Goal: Check status: Check status

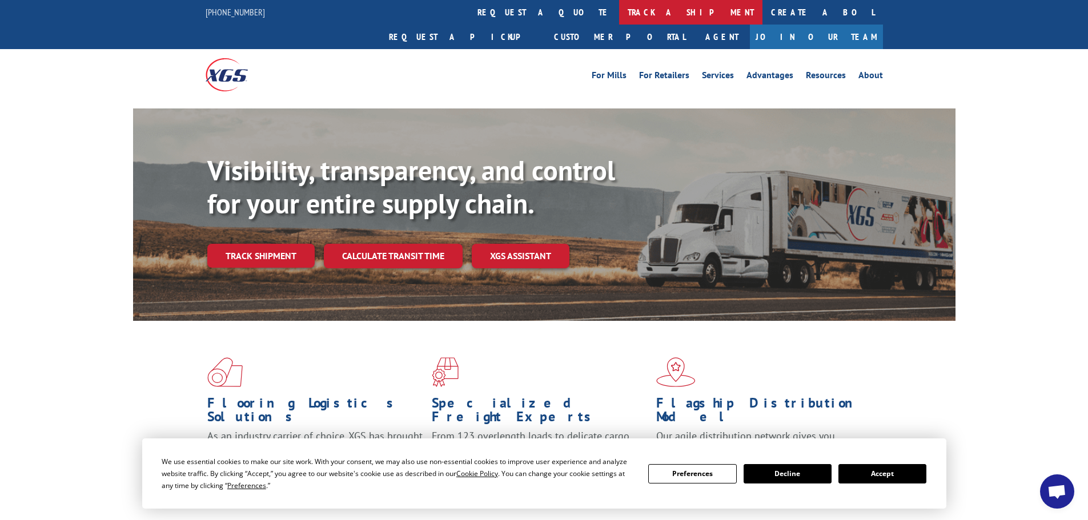
click at [619, 23] on link "track a shipment" at bounding box center [690, 12] width 143 height 25
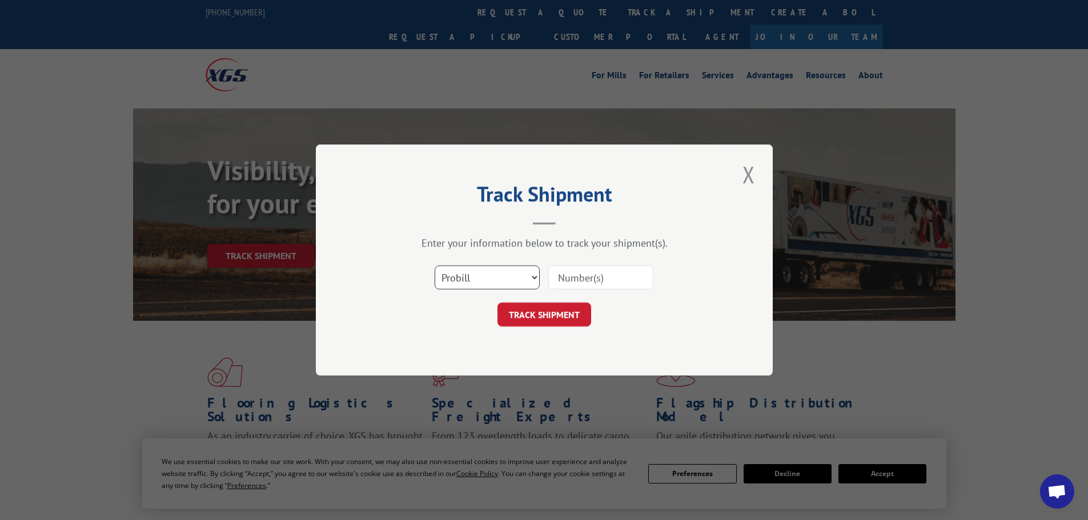
click at [501, 277] on select "Select category... Probill BOL PO" at bounding box center [487, 278] width 105 height 24
select select "bol"
click at [435, 266] on select "Select category... Probill BOL PO" at bounding box center [487, 278] width 105 height 24
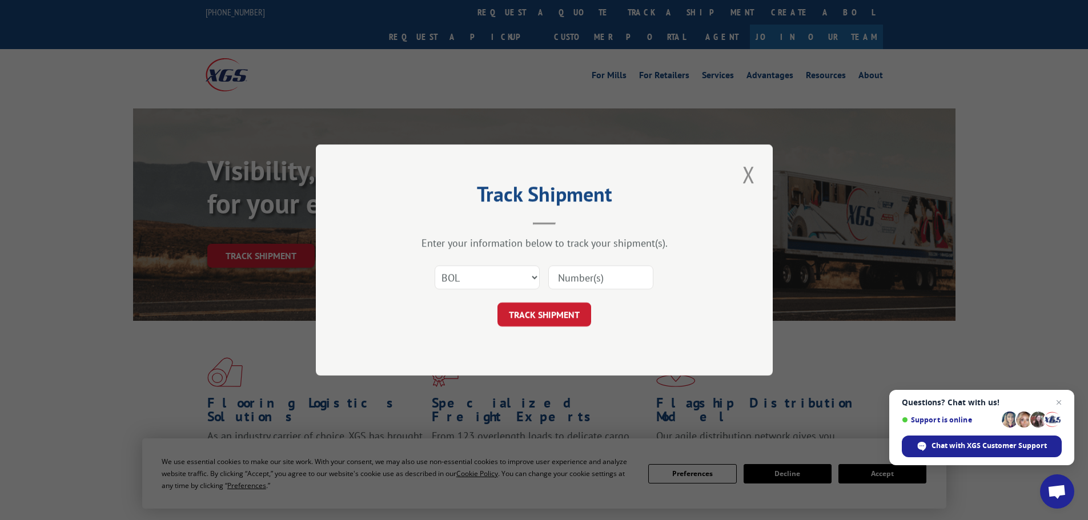
paste input "5964721"
type input "5964721"
click at [519, 310] on button "TRACK SHIPMENT" at bounding box center [544, 315] width 94 height 24
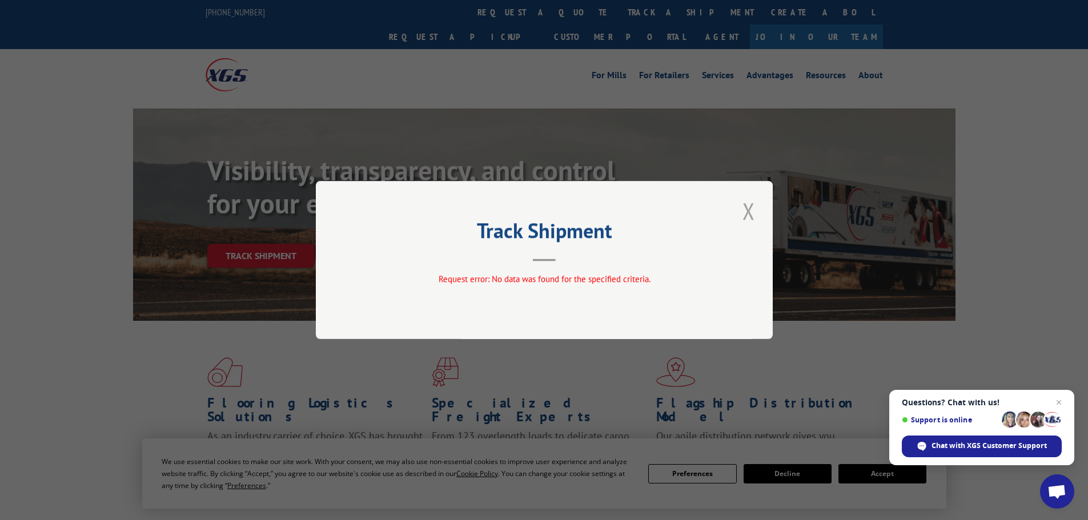
click at [753, 208] on button "Close modal" at bounding box center [748, 210] width 19 height 31
